Goal: Book appointment/travel/reservation

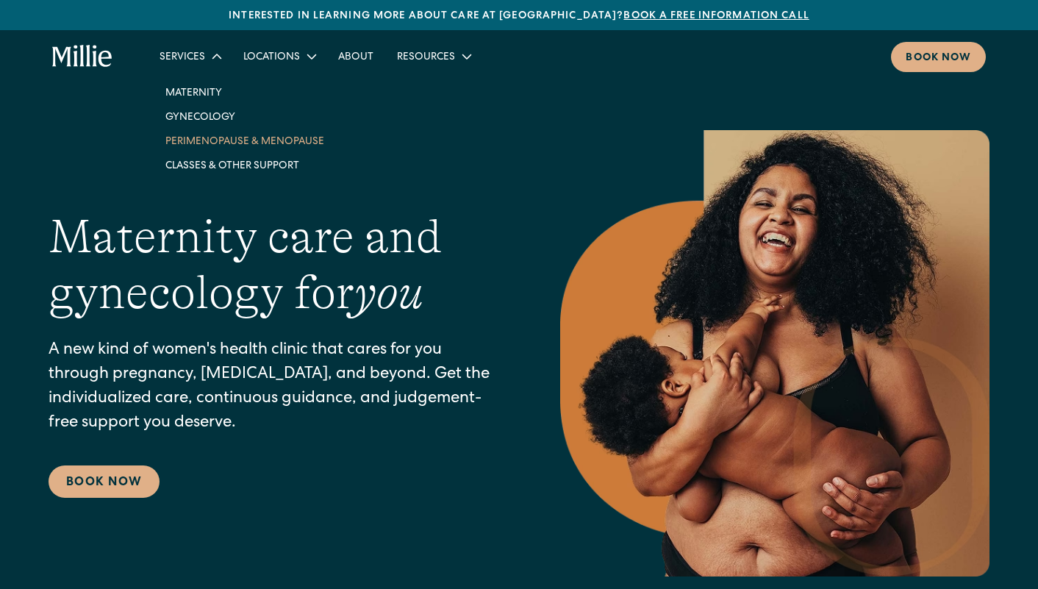
click at [212, 143] on link "Perimenopause & Menopause" at bounding box center [245, 141] width 182 height 24
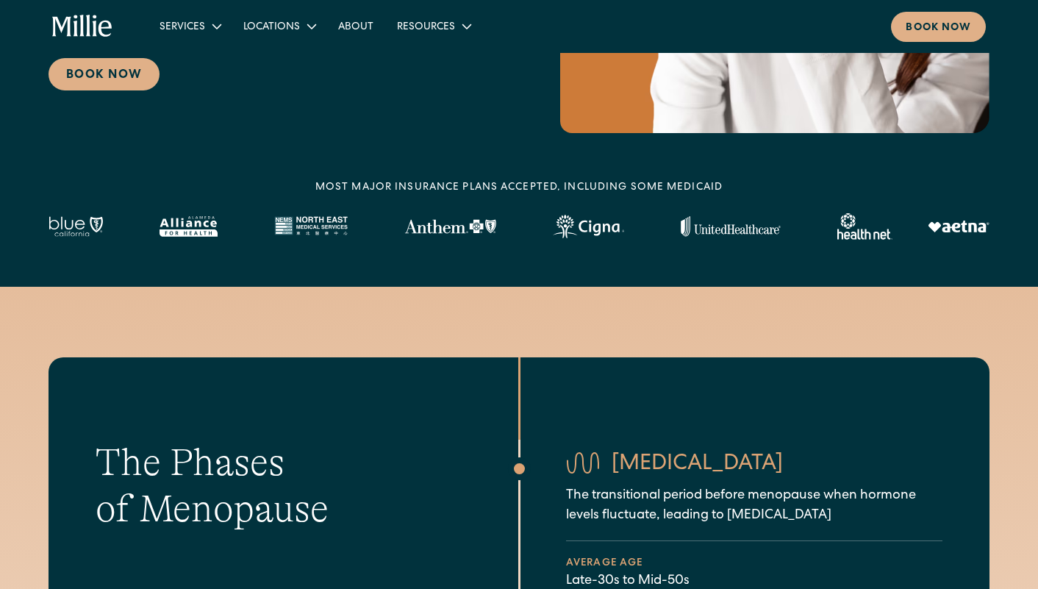
scroll to position [261, 0]
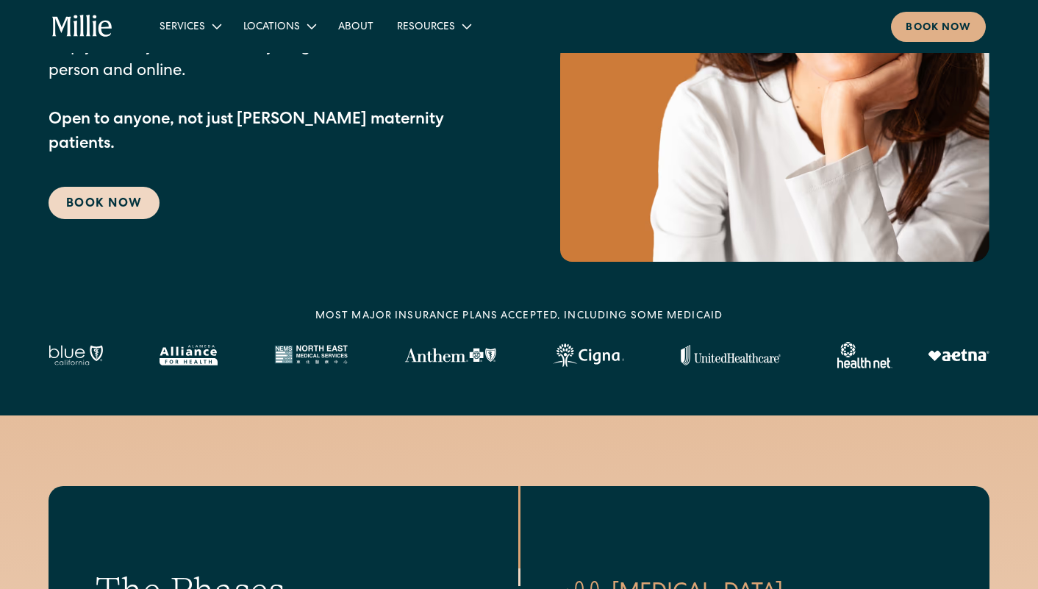
click at [120, 190] on link "Book Now" at bounding box center [104, 203] width 111 height 32
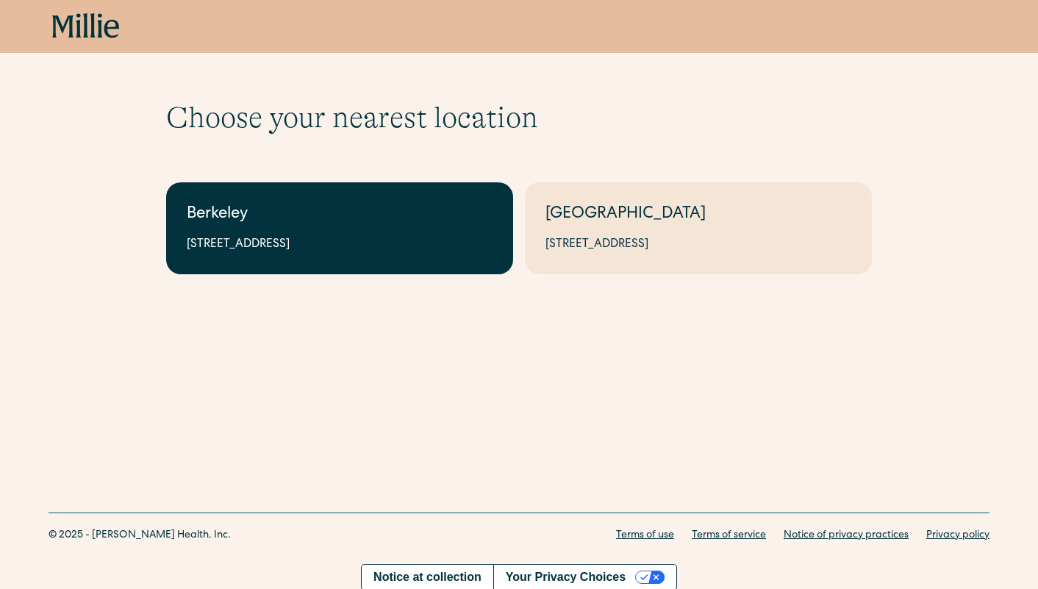
click at [379, 212] on div "Berkeley" at bounding box center [340, 215] width 306 height 24
click at [415, 199] on link "Berkeley 2999 Regent St, Suite 524, Berkeley, CA 94705" at bounding box center [339, 228] width 347 height 92
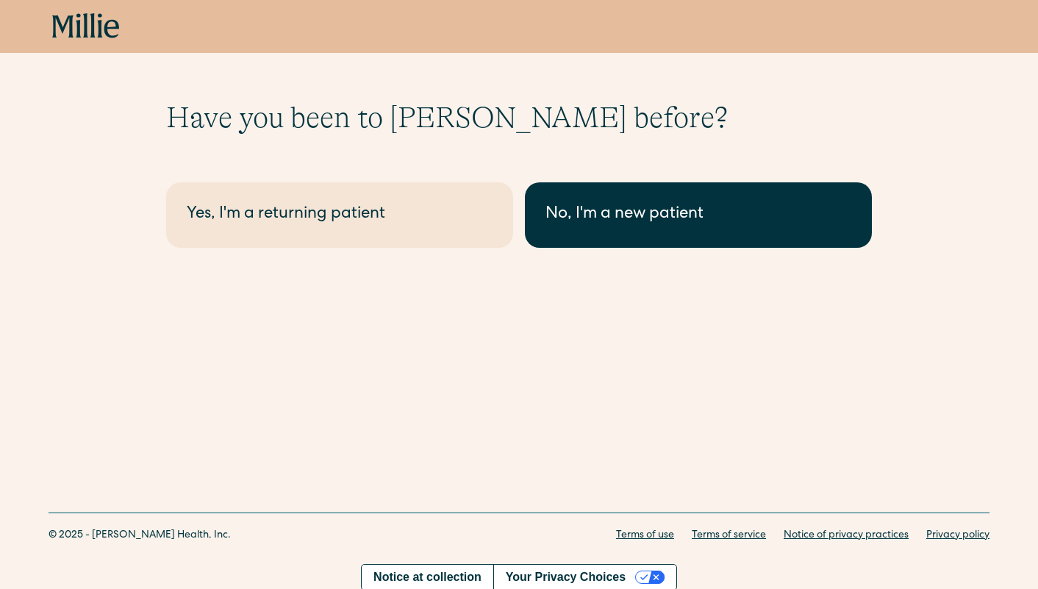
click at [590, 215] on div "No, I'm a new patient" at bounding box center [698, 215] width 306 height 24
